Goal: Information Seeking & Learning: Check status

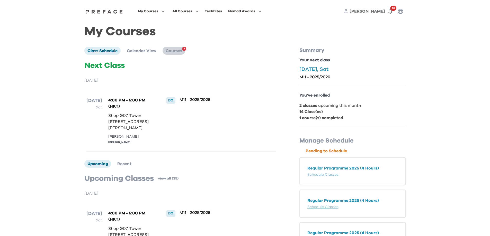
click at [182, 52] on span "Courses" at bounding box center [174, 51] width 16 height 4
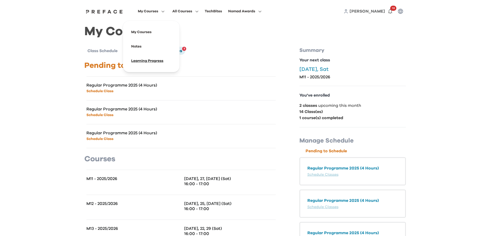
click at [155, 58] on span at bounding box center [151, 61] width 48 height 14
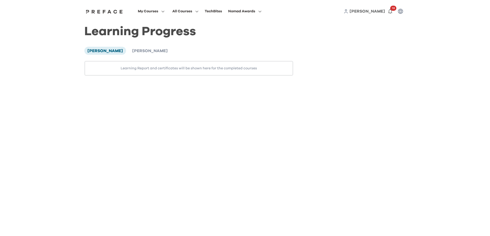
click at [128, 56] on div "[PERSON_NAME] [PERSON_NAME] Learning Report and certificates will be shown here…" at bounding box center [188, 61] width 209 height 29
click at [132, 49] on span "[PERSON_NAME]" at bounding box center [150, 51] width 36 height 4
